Goal: Task Accomplishment & Management: Manage account settings

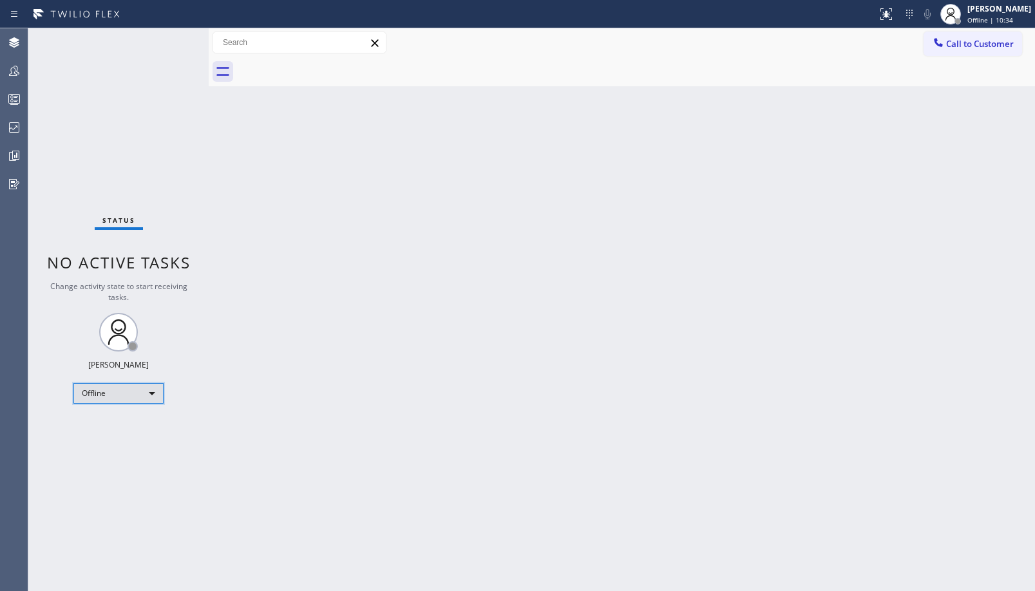
click at [78, 388] on div "Offline" at bounding box center [118, 393] width 90 height 21
click at [110, 446] on li "Unavailable" at bounding box center [118, 443] width 88 height 15
click at [146, 396] on div "Unavailable" at bounding box center [118, 393] width 90 height 21
click at [138, 426] on li "Available" at bounding box center [118, 427] width 88 height 15
click at [381, 246] on div "Back to Dashboard Change Sender ID Customers Technicians Select a contact Outbo…" at bounding box center [622, 309] width 826 height 563
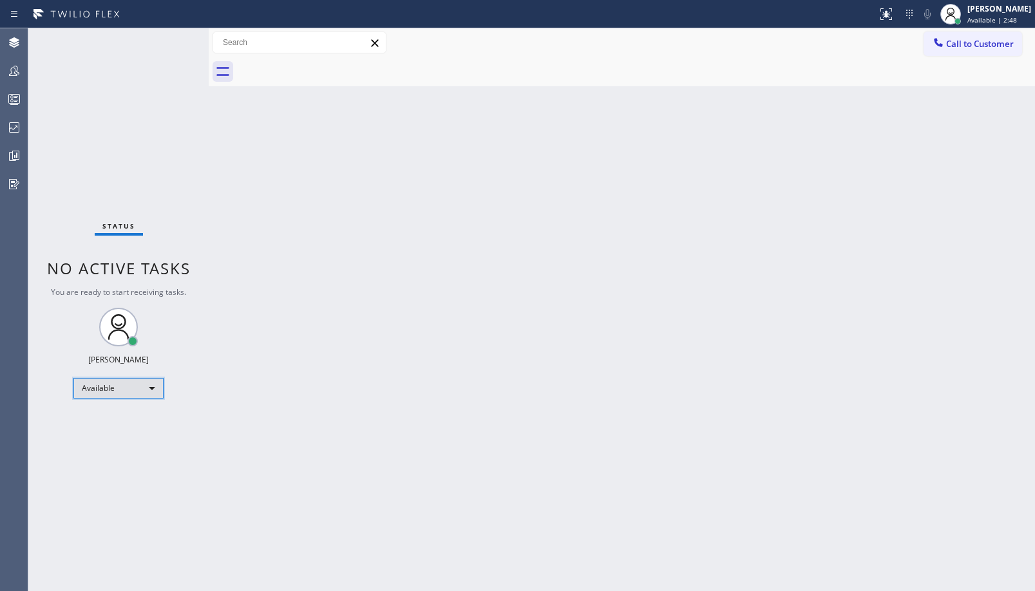
click at [107, 384] on div "Available" at bounding box center [118, 388] width 90 height 21
click at [140, 438] on li "Unavailable" at bounding box center [118, 438] width 88 height 15
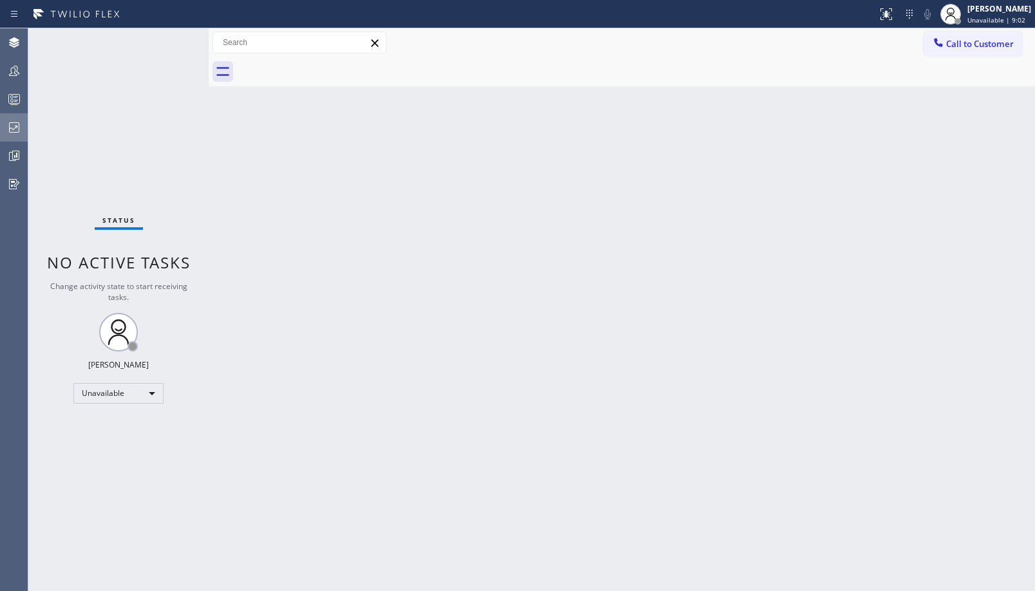
click at [22, 133] on div at bounding box center [14, 127] width 28 height 15
click at [13, 70] on icon at bounding box center [13, 70] width 15 height 15
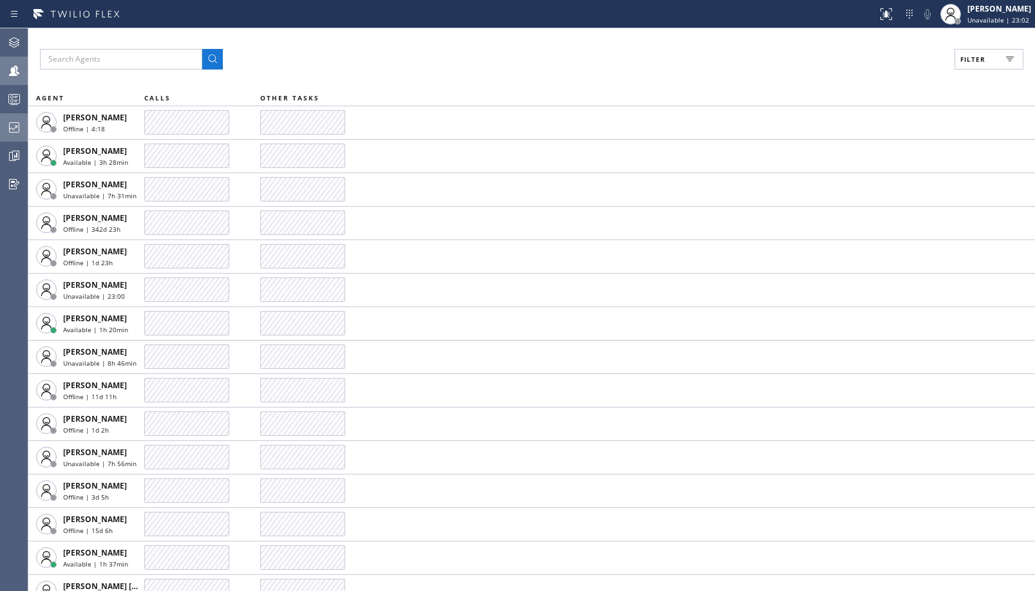
click at [4, 126] on div at bounding box center [14, 127] width 28 height 15
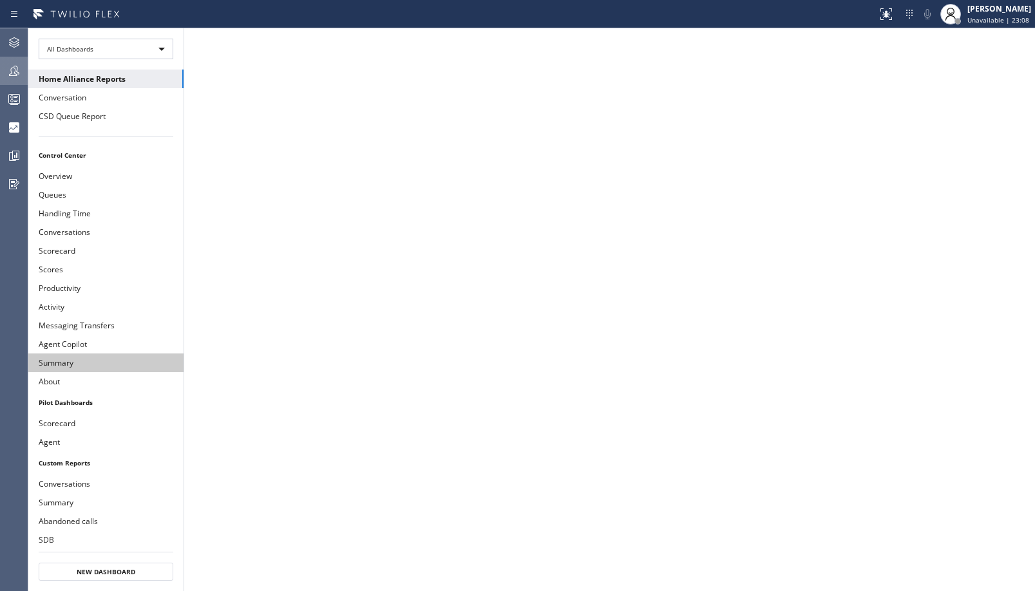
click at [79, 365] on button "Summary" at bounding box center [105, 363] width 155 height 19
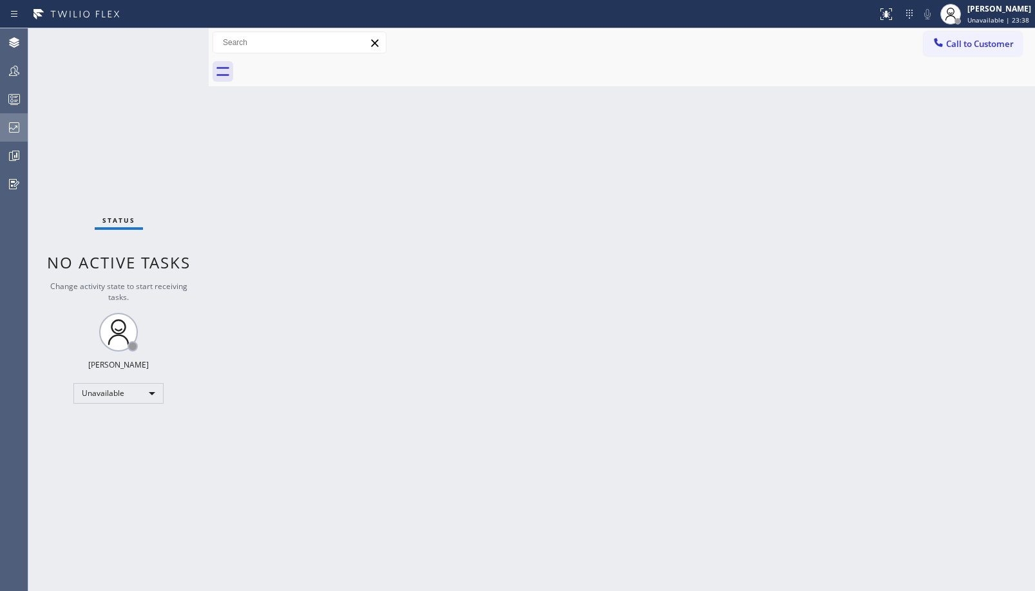
click at [10, 119] on div at bounding box center [14, 128] width 28 height 26
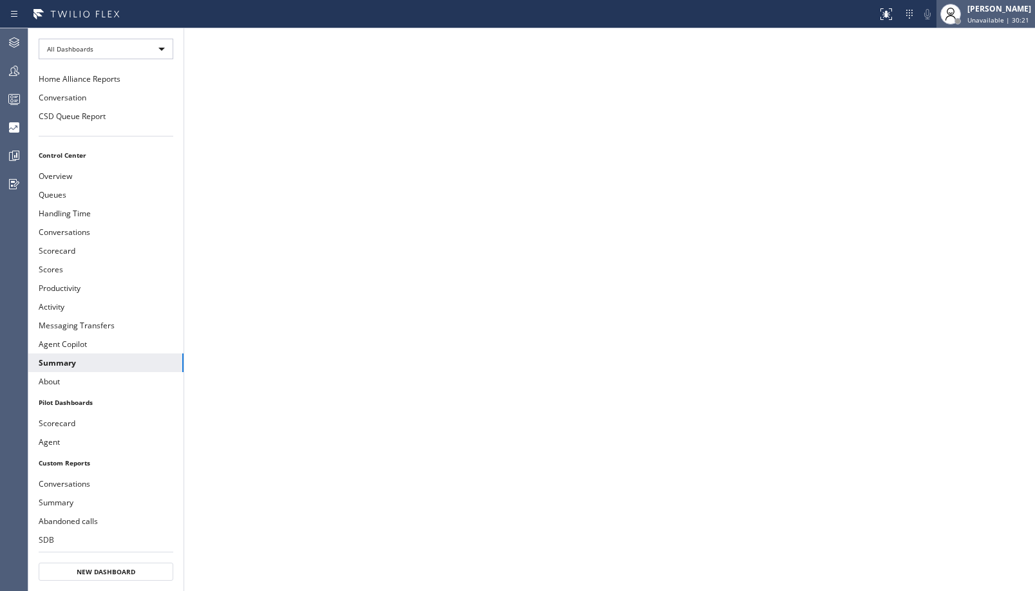
click at [998, 8] on div "[PERSON_NAME]" at bounding box center [999, 8] width 64 height 11
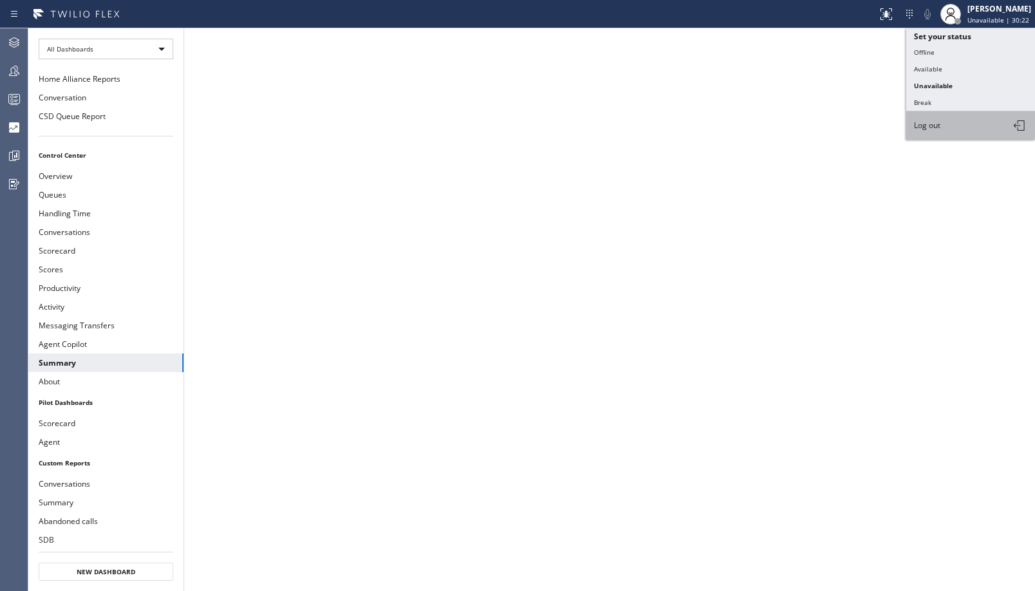
click at [950, 121] on button "Log out" at bounding box center [970, 125] width 129 height 28
